Goal: Task Accomplishment & Management: Use online tool/utility

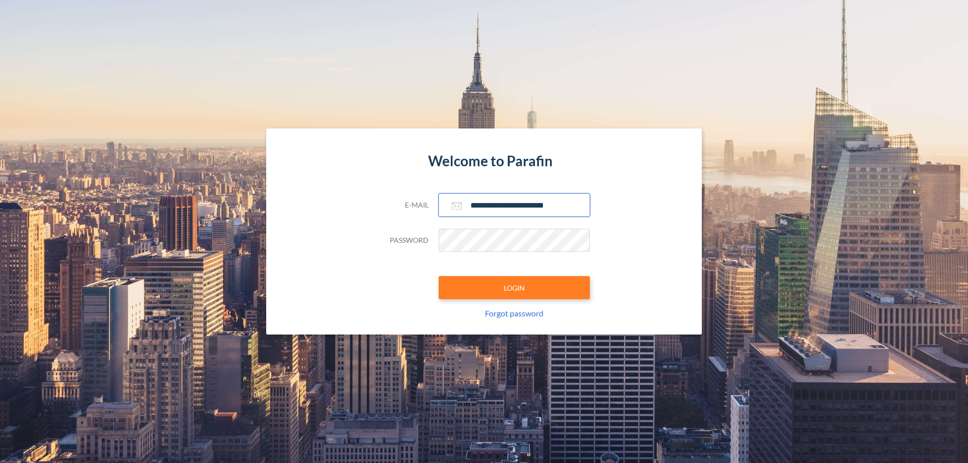
type input "**********"
click at [514, 288] on button "LOGIN" at bounding box center [513, 287] width 151 height 23
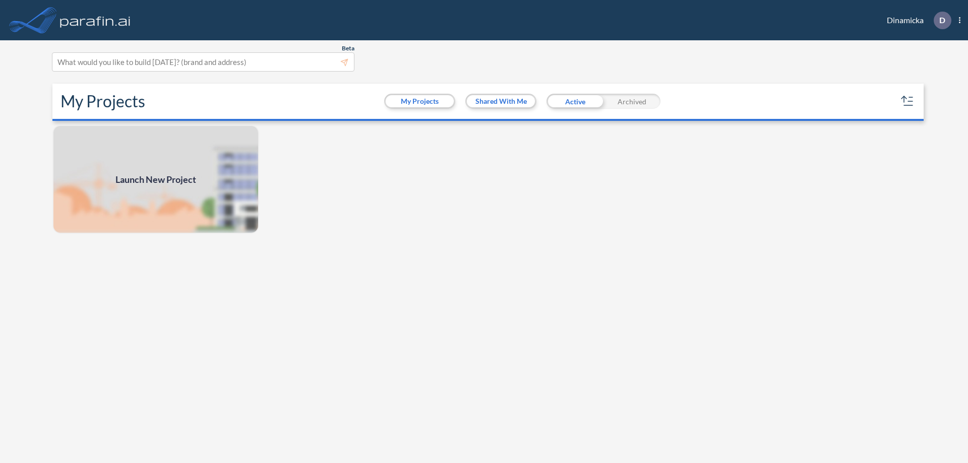
scroll to position [3, 0]
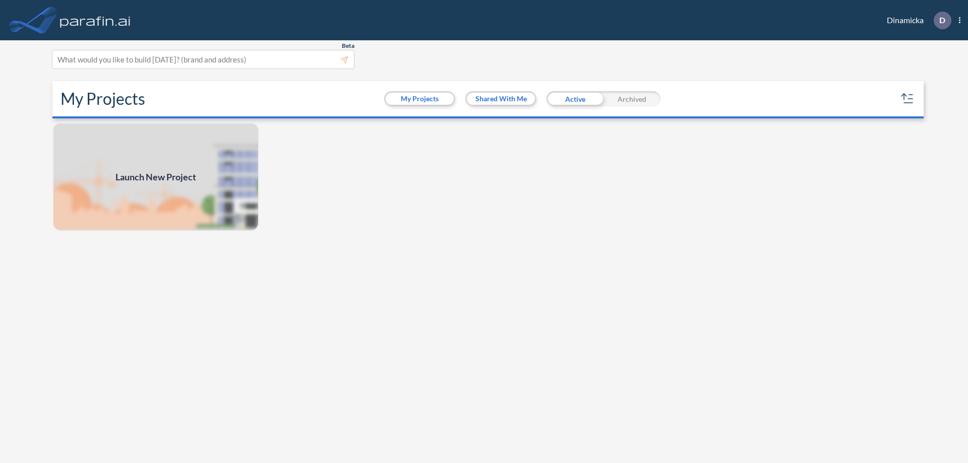
click at [156, 177] on span "Launch New Project" at bounding box center [155, 177] width 81 height 14
